Goal: Transaction & Acquisition: Obtain resource

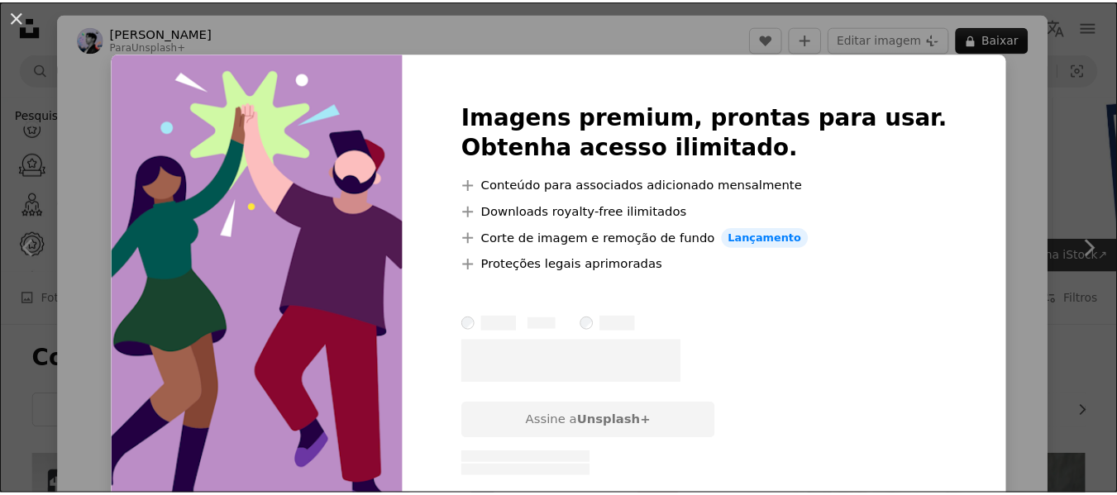
scroll to position [992, 0]
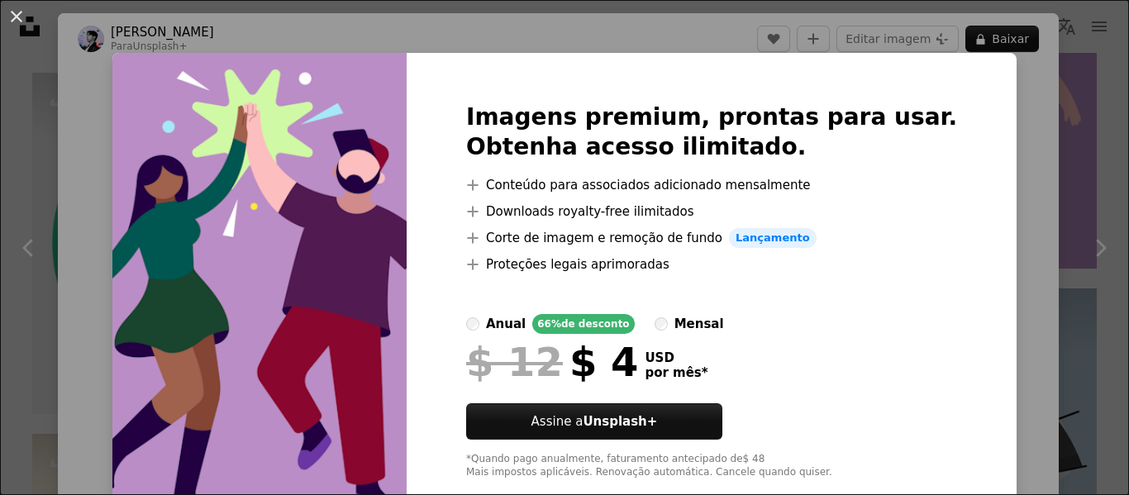
click at [969, 88] on div "An X shape Imagens premium, prontas para usar. Obtenha acesso ilimitado. A plus…" at bounding box center [564, 247] width 1129 height 495
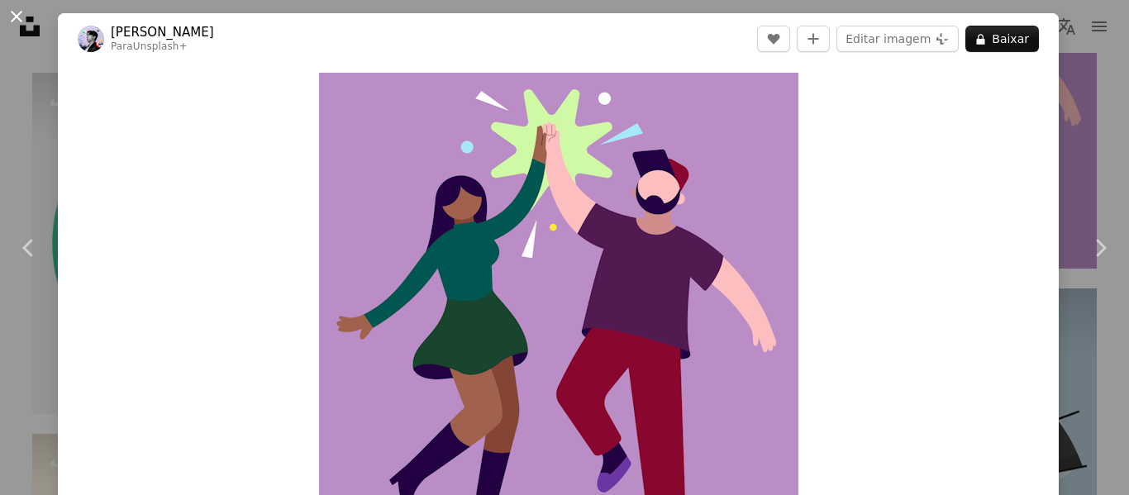
click at [16, 22] on button "An X shape" at bounding box center [17, 17] width 20 height 20
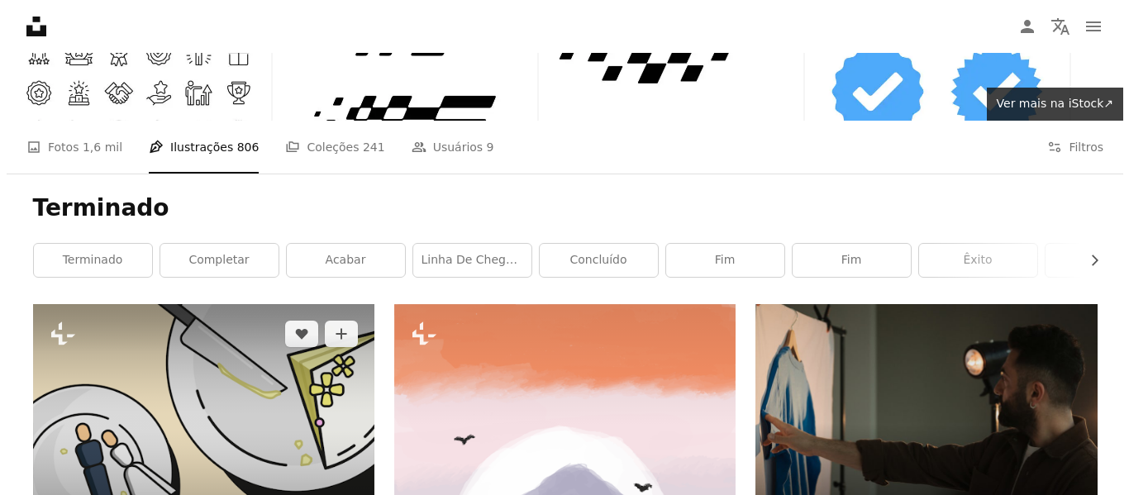
scroll to position [165, 0]
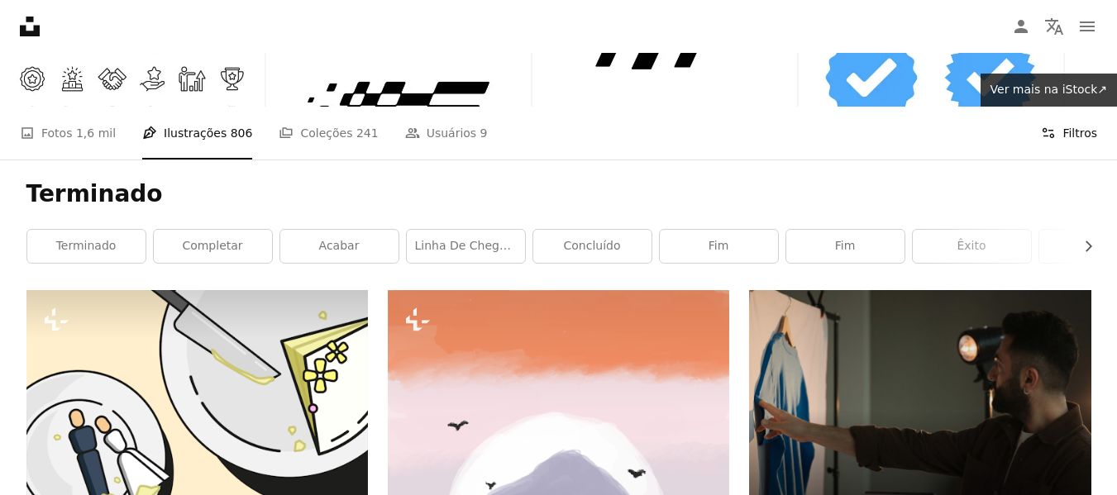
click at [1080, 132] on button "Filters Filtros" at bounding box center [1069, 133] width 56 height 53
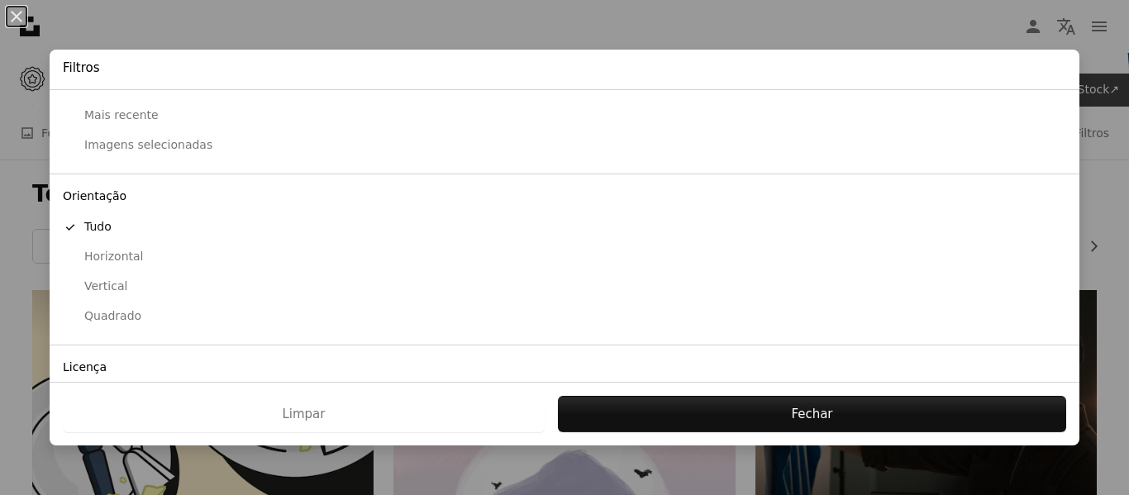
scroll to position [161, 0]
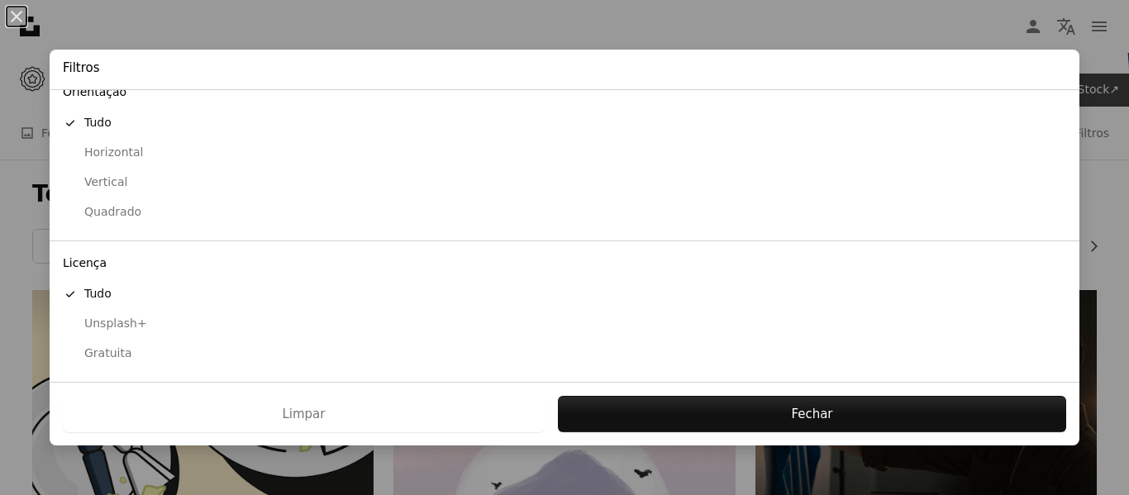
click at [117, 350] on div "Gratuita" at bounding box center [564, 353] width 1003 height 17
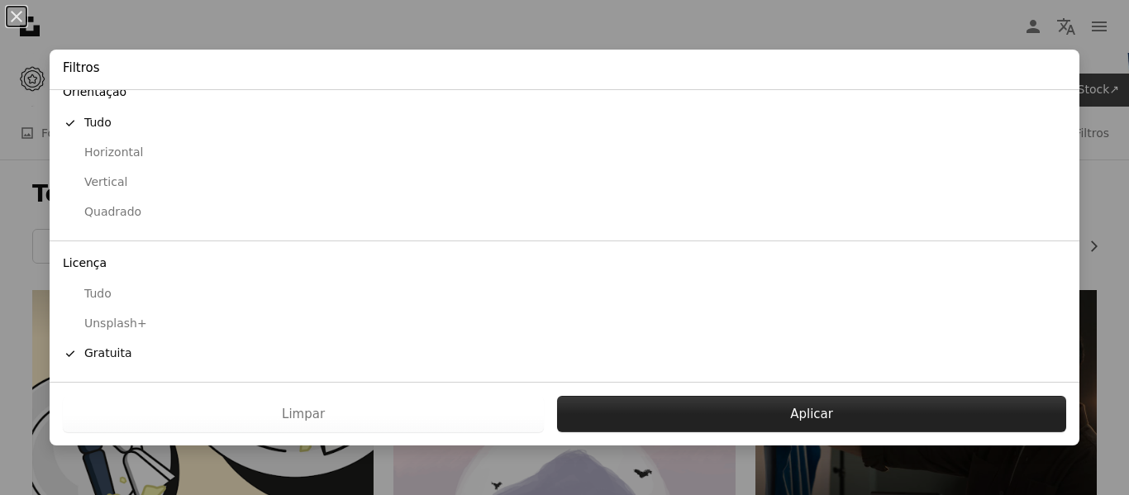
click at [745, 402] on button "Aplicar" at bounding box center [811, 414] width 509 height 36
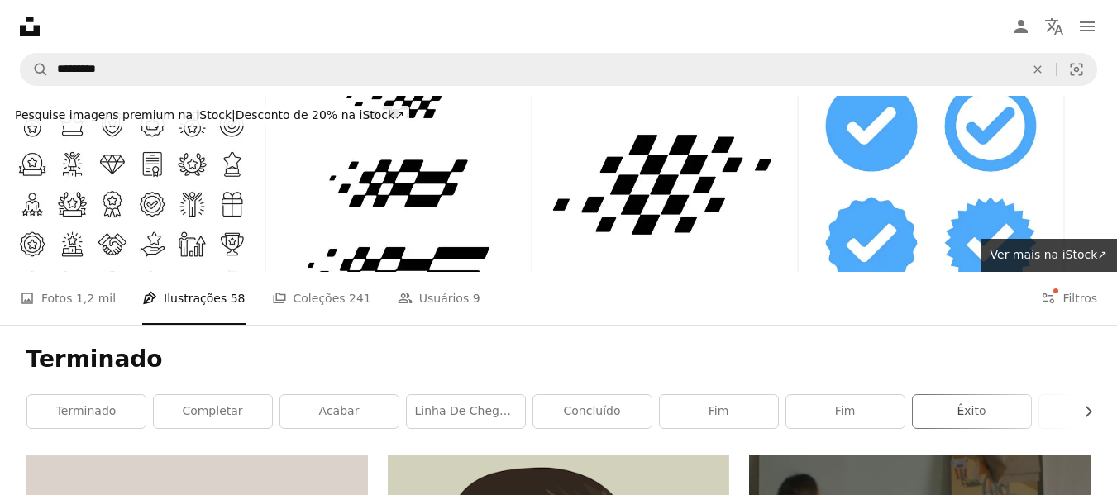
click at [962, 403] on link "êxito" at bounding box center [971, 411] width 118 height 33
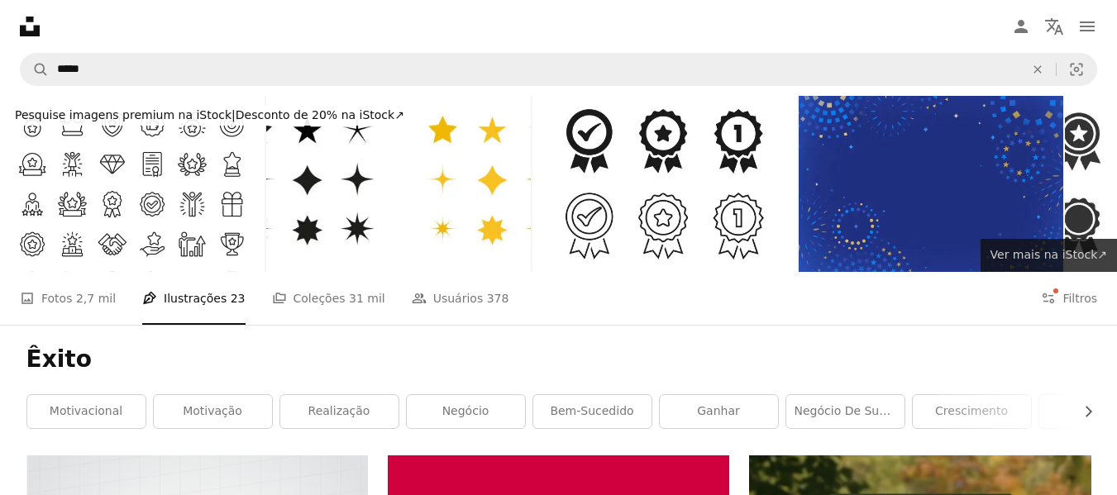
click at [1045, 251] on span "Ver mais na iStock ↗" at bounding box center [1048, 254] width 117 height 13
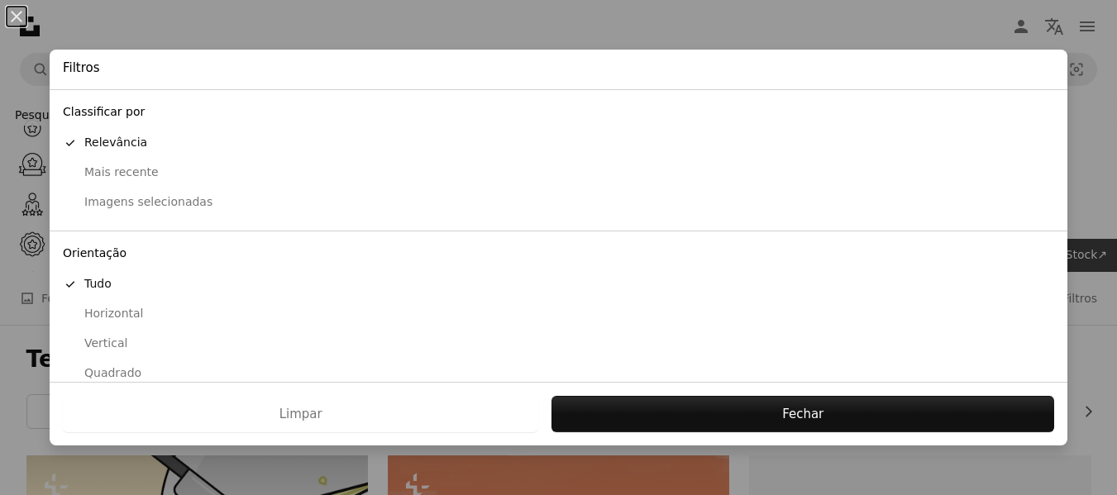
scroll to position [165, 0]
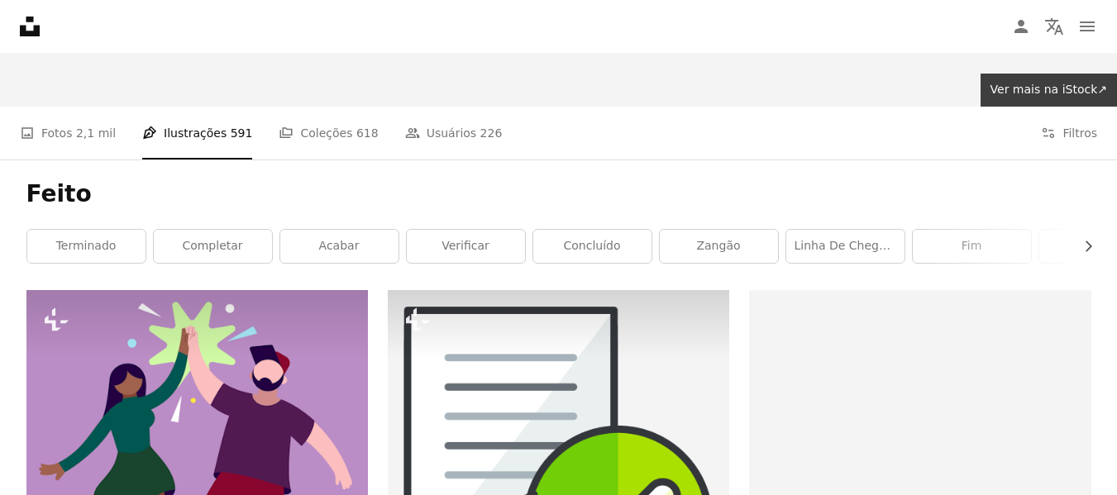
scroll to position [83, 0]
